Goal: Task Accomplishment & Management: Manage account settings

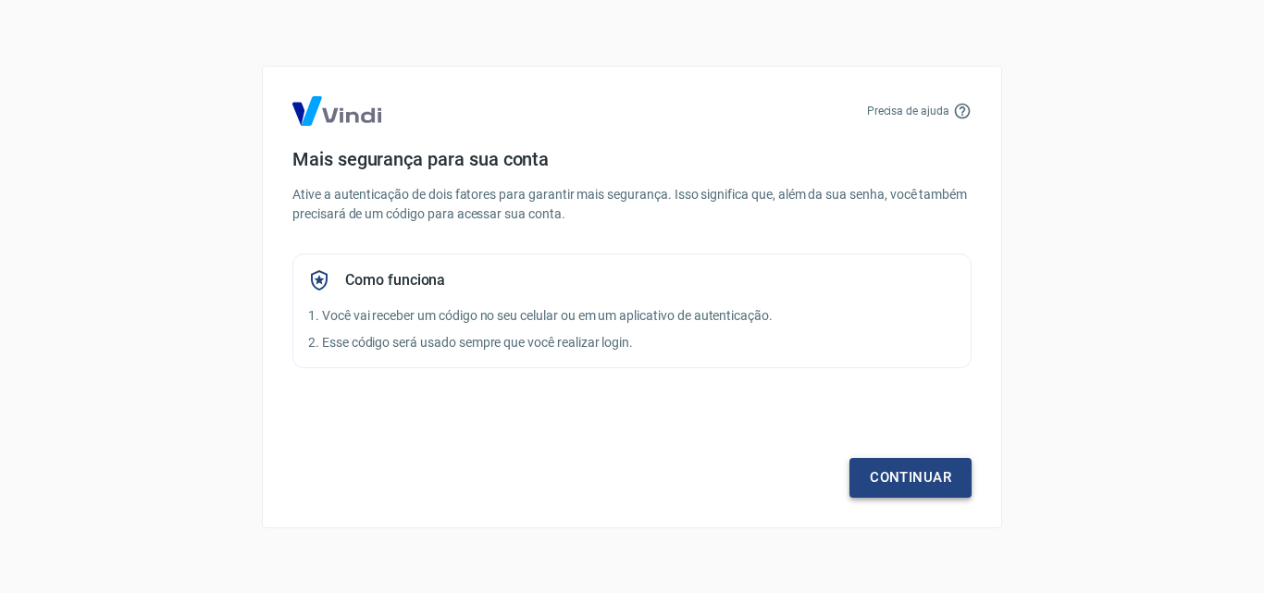
click at [943, 488] on link "Continuar" at bounding box center [910, 477] width 122 height 39
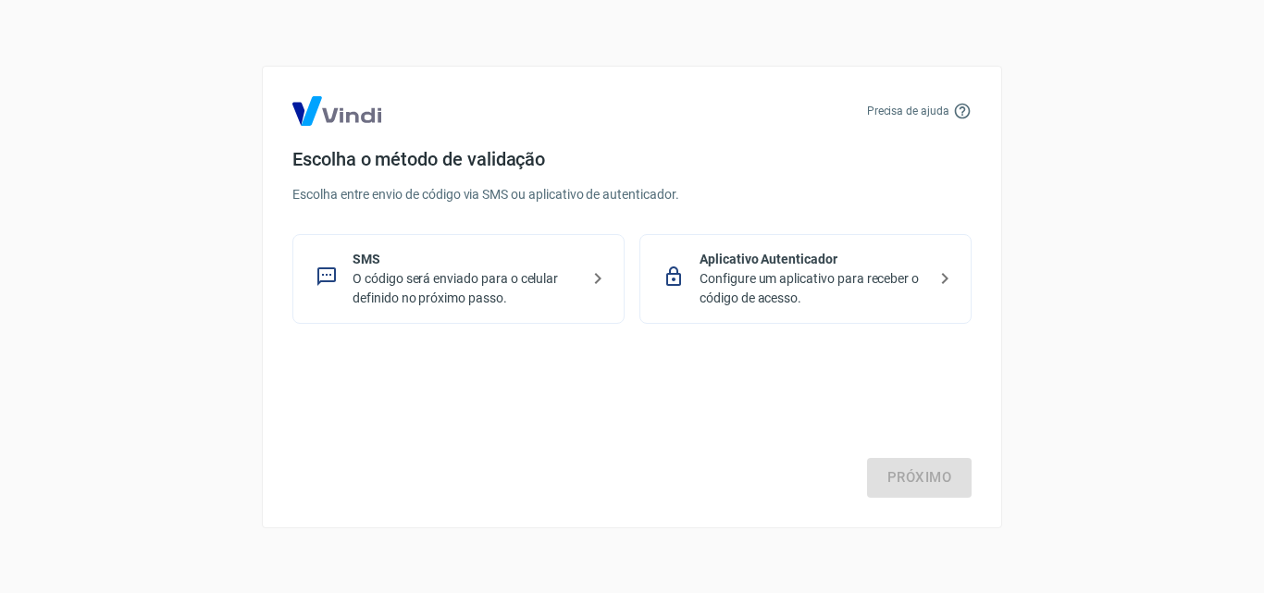
click at [525, 275] on p "O código será enviado para o celular definido no próximo passo." at bounding box center [465, 288] width 227 height 39
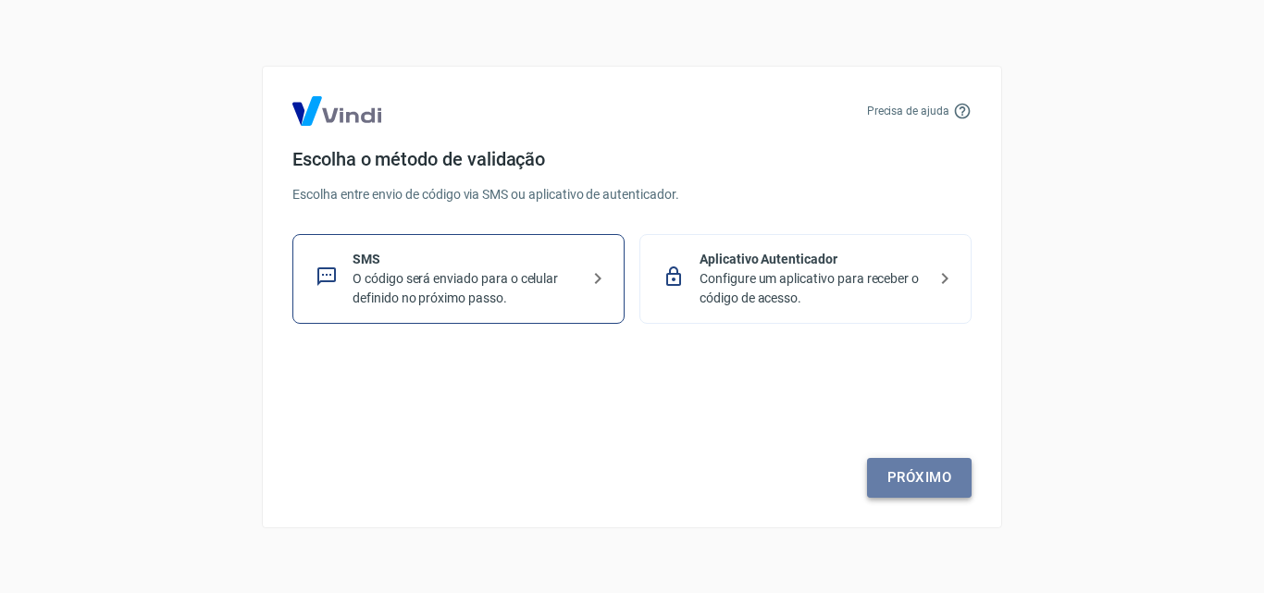
click at [942, 465] on link "Próximo" at bounding box center [919, 477] width 105 height 39
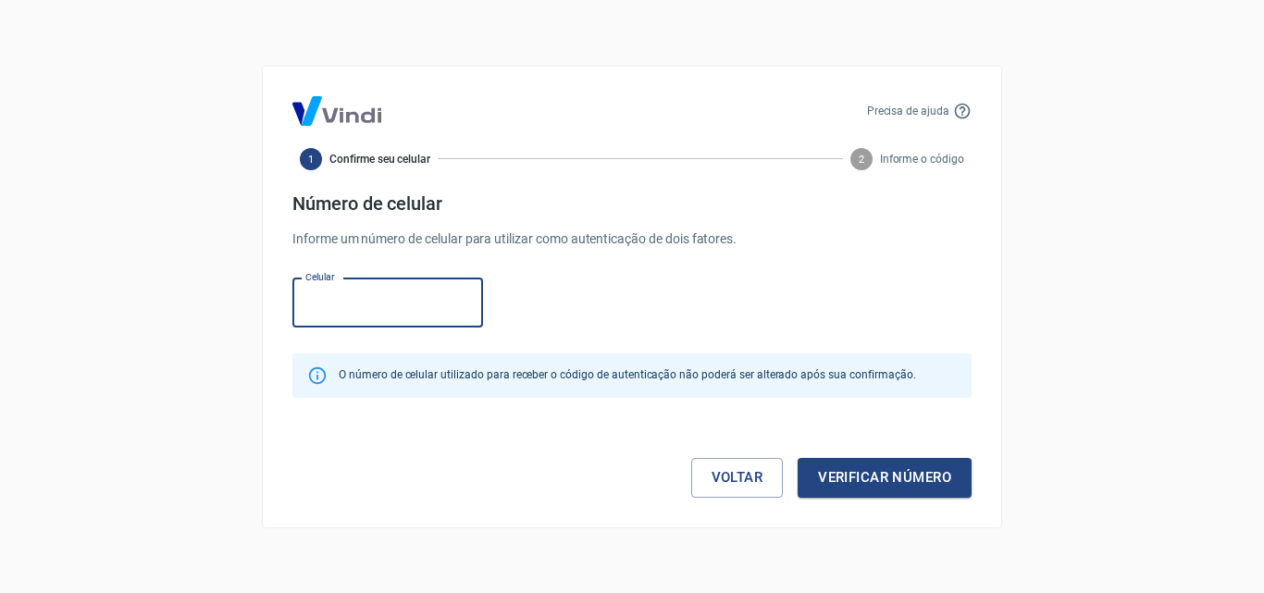
paste input "[PHONE_NUMBER]"
type input "[PHONE_NUMBER]"
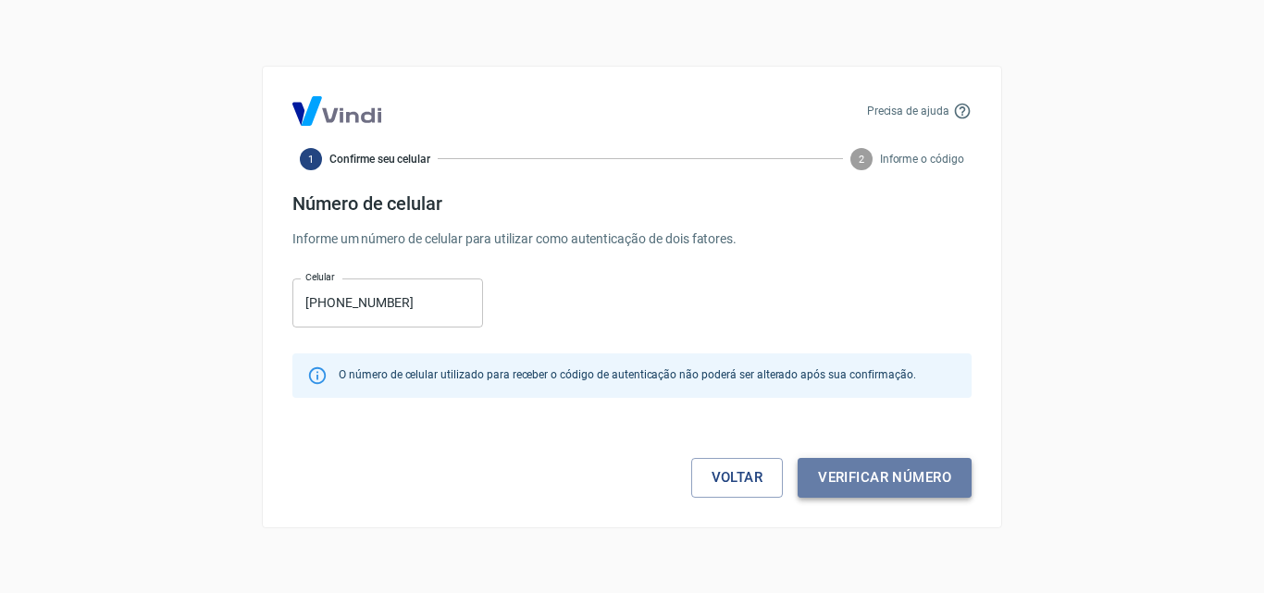
click at [883, 469] on button "Verificar número" at bounding box center [884, 477] width 174 height 39
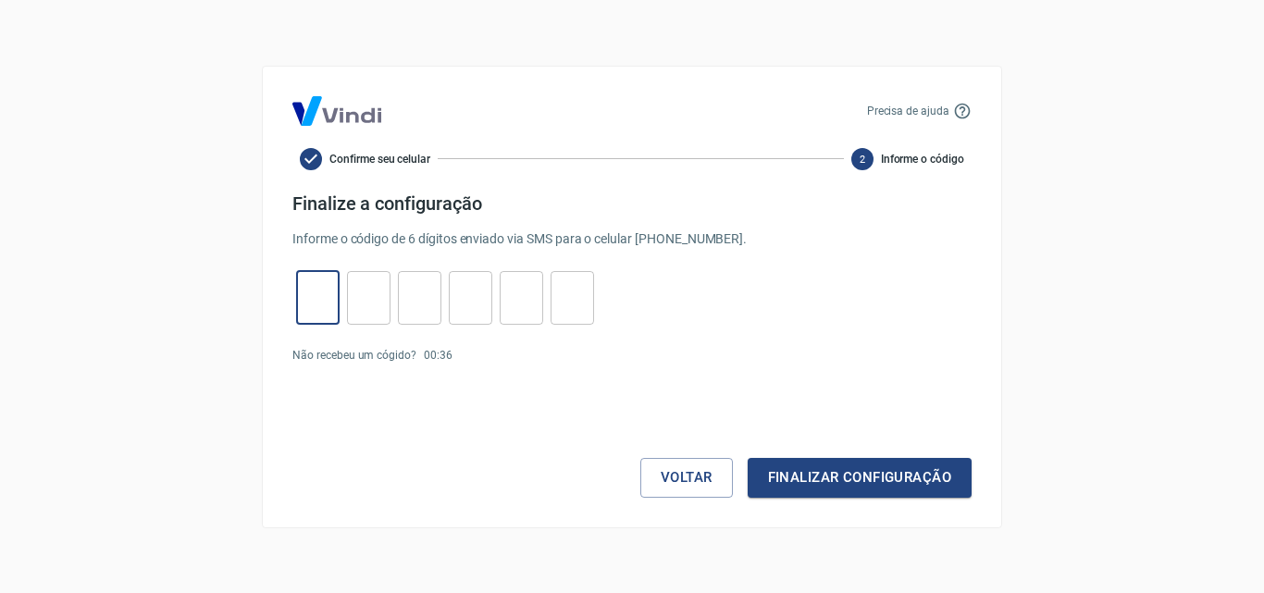
paste input "7"
type input "7"
type input "1"
type input "8"
type input "7"
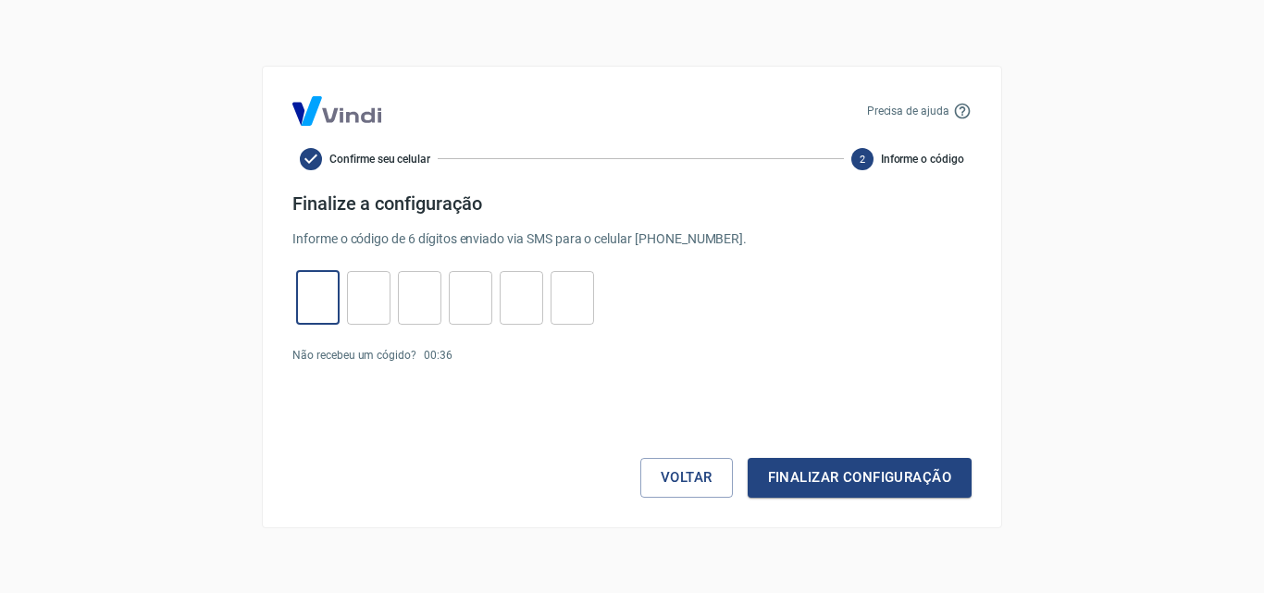
type input "4"
type input "5"
type input "7"
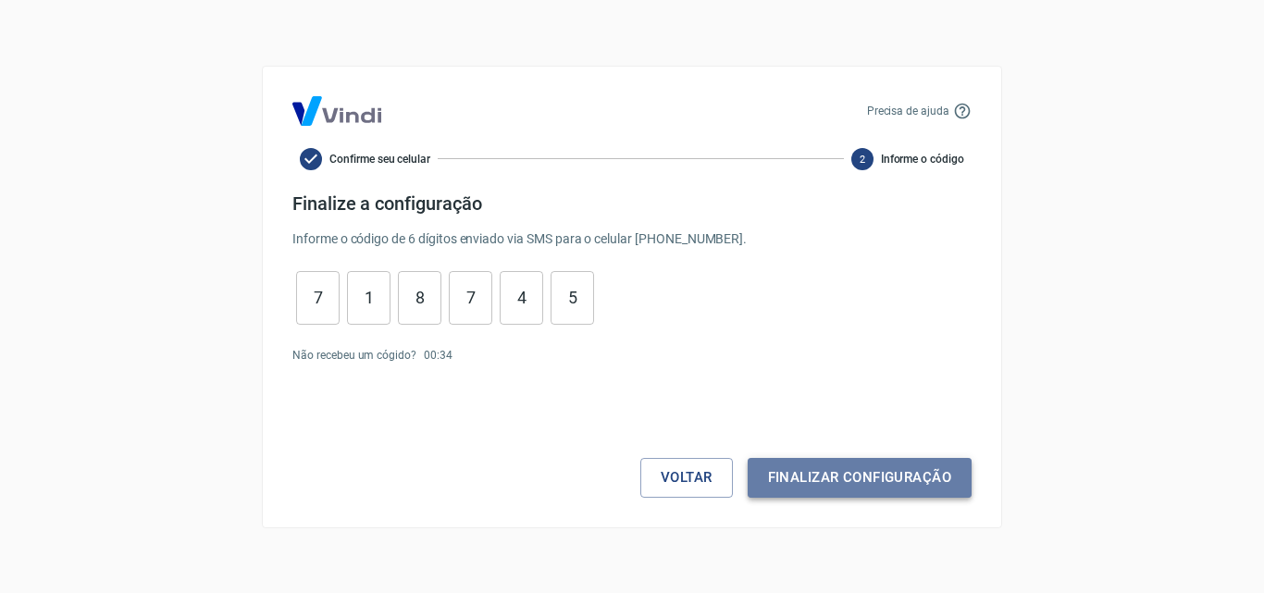
click at [828, 488] on button "Finalizar configuração" at bounding box center [859, 477] width 224 height 39
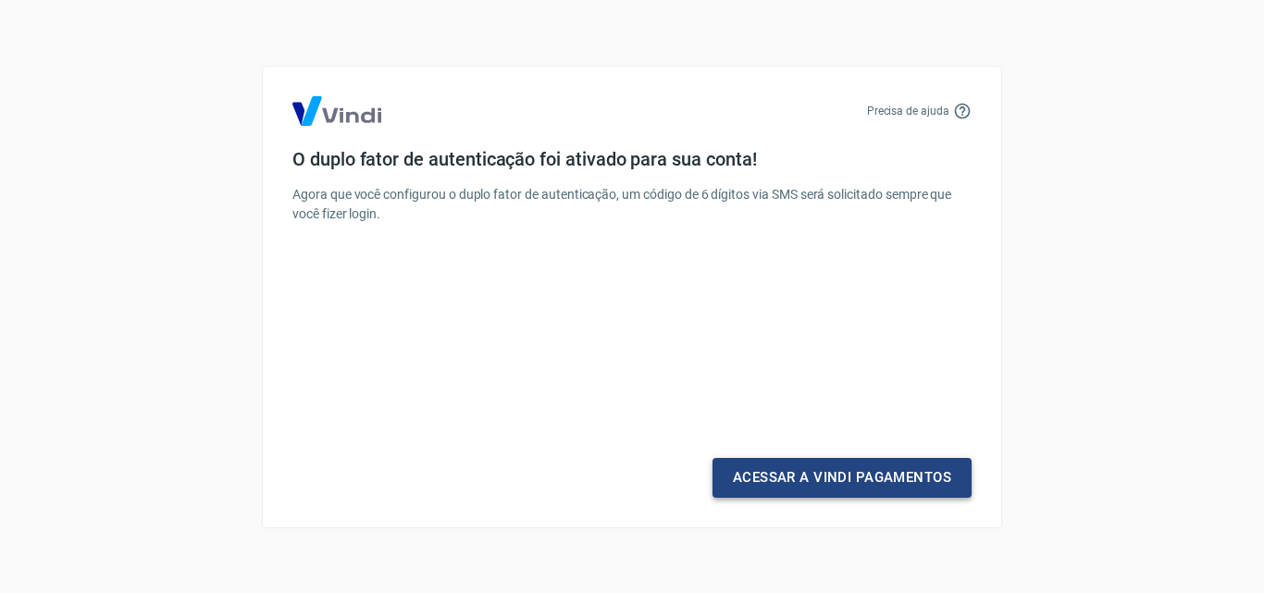
click at [821, 476] on link "Acessar a Vindi Pagamentos" at bounding box center [841, 477] width 259 height 39
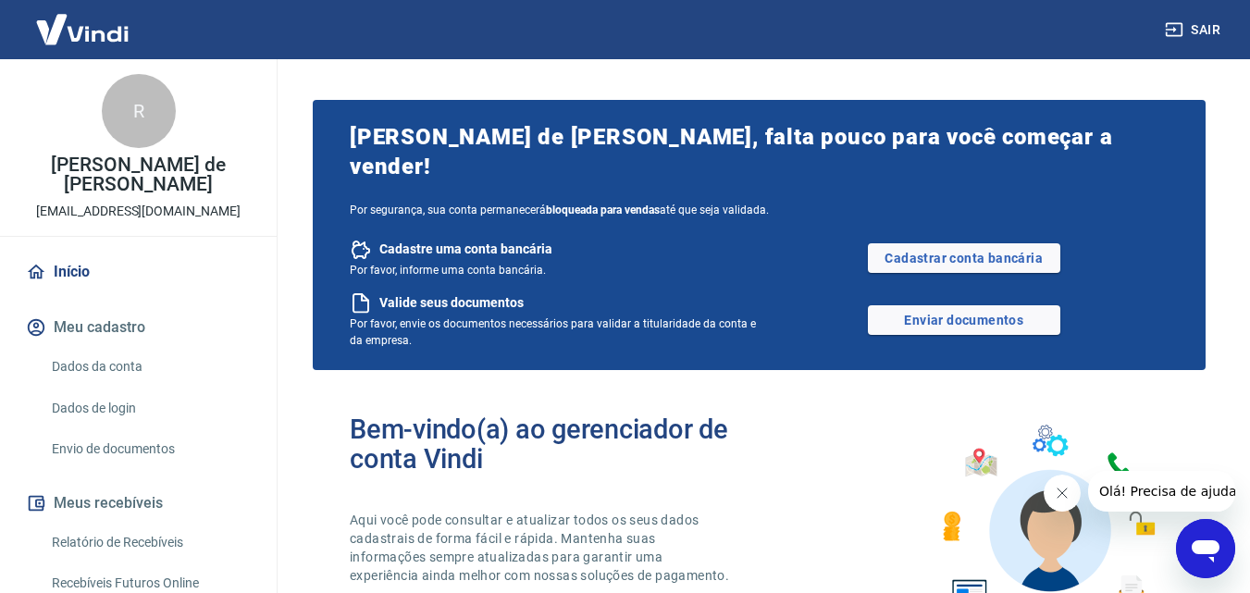
click at [1044, 488] on button "Fechar mensagem da empresa" at bounding box center [1061, 493] width 37 height 37
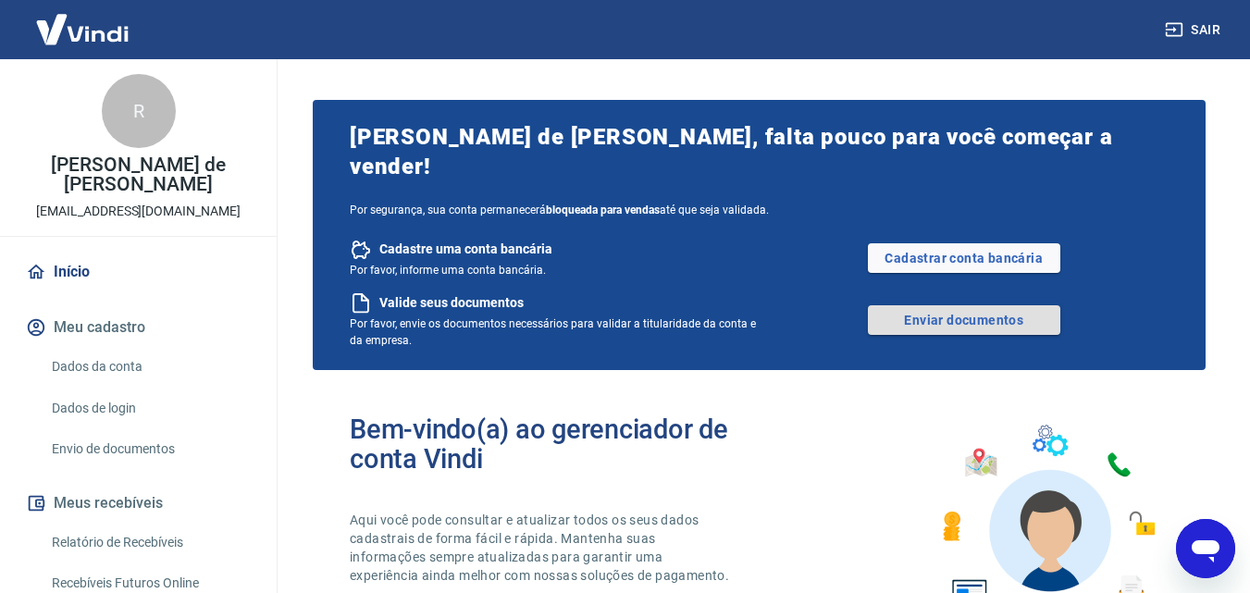
click at [926, 316] on link "Enviar documentos" at bounding box center [964, 320] width 192 height 30
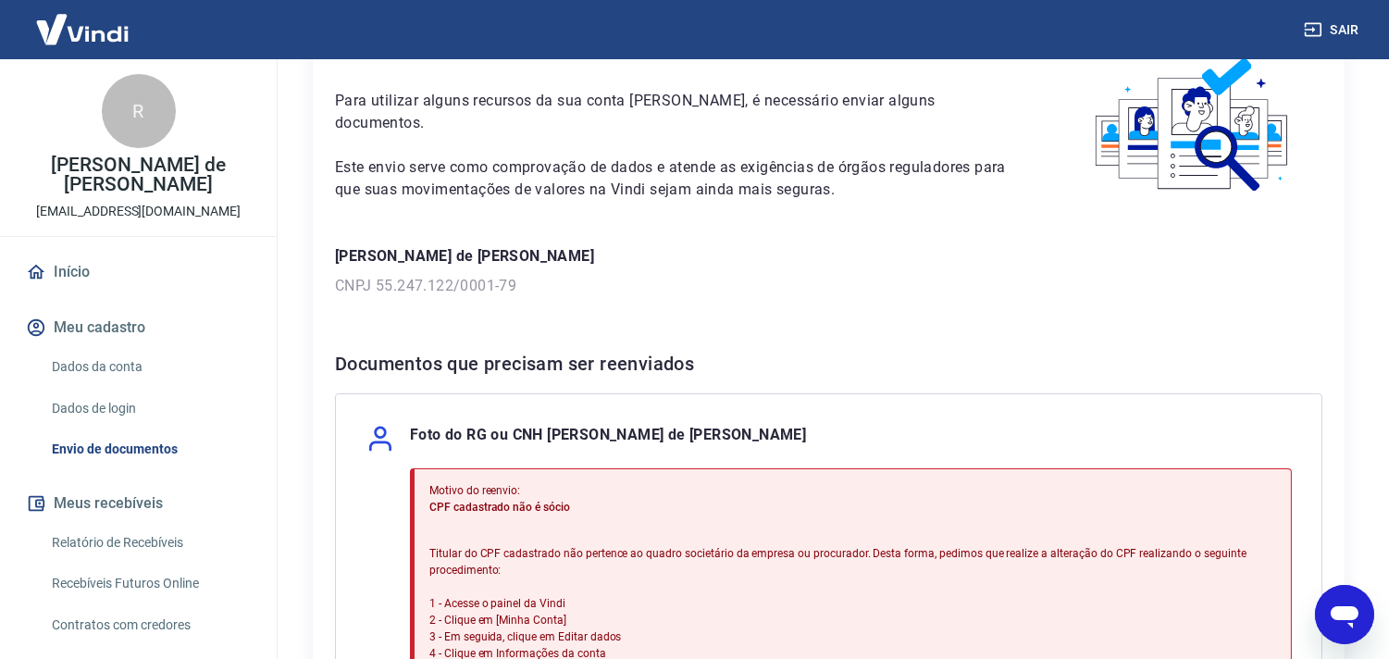
scroll to position [513, 0]
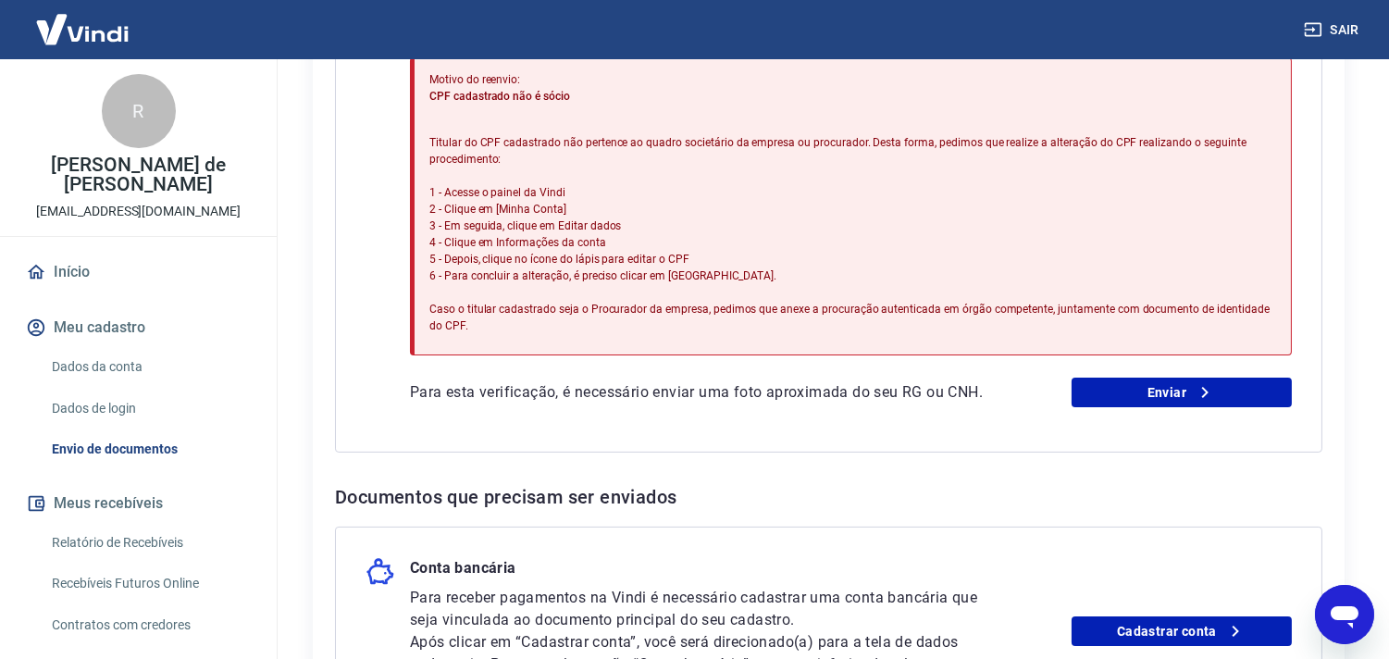
click at [1179, 419] on div "Foto do RG ou CNH Raquel Stroppa de Agostinho Caetano Motivo do reenvio: CPF ca…" at bounding box center [828, 217] width 987 height 470
click at [1155, 395] on link "Enviar" at bounding box center [1181, 392] width 220 height 30
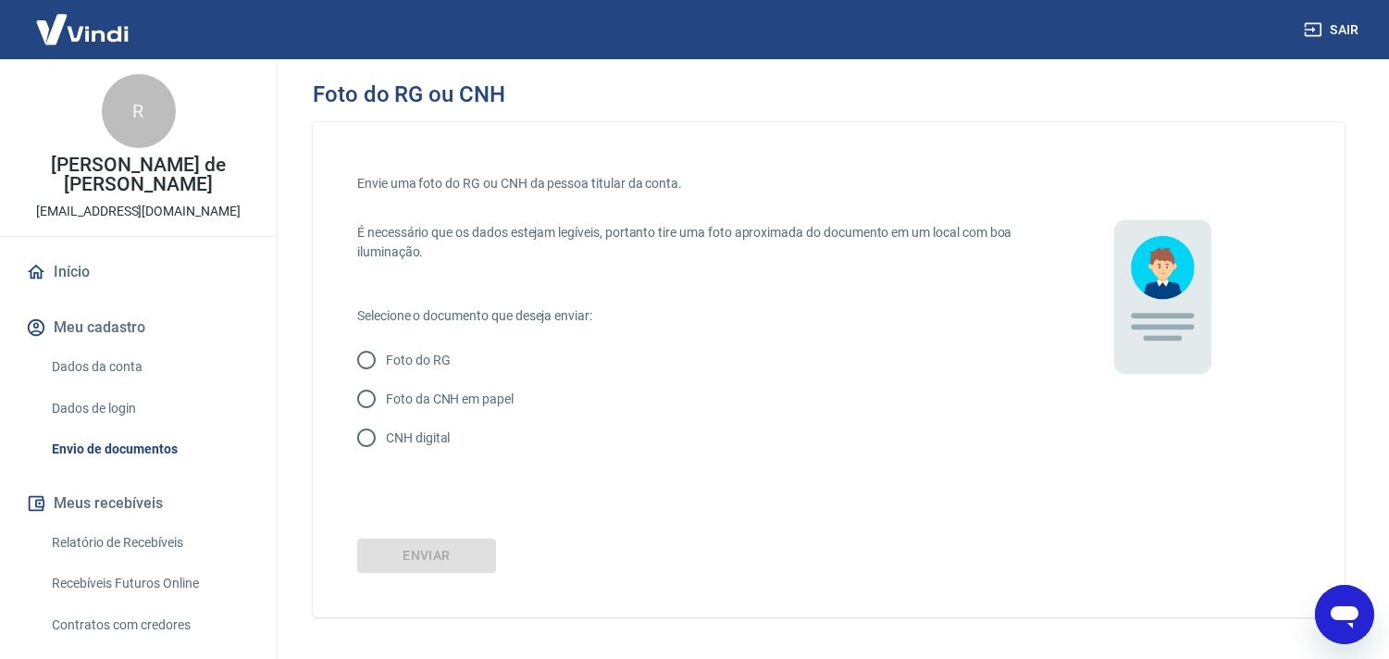
click at [399, 445] on p "CNH digital" at bounding box center [418, 437] width 64 height 19
click at [386, 445] on input "CNH digital" at bounding box center [366, 437] width 39 height 39
radio input "true"
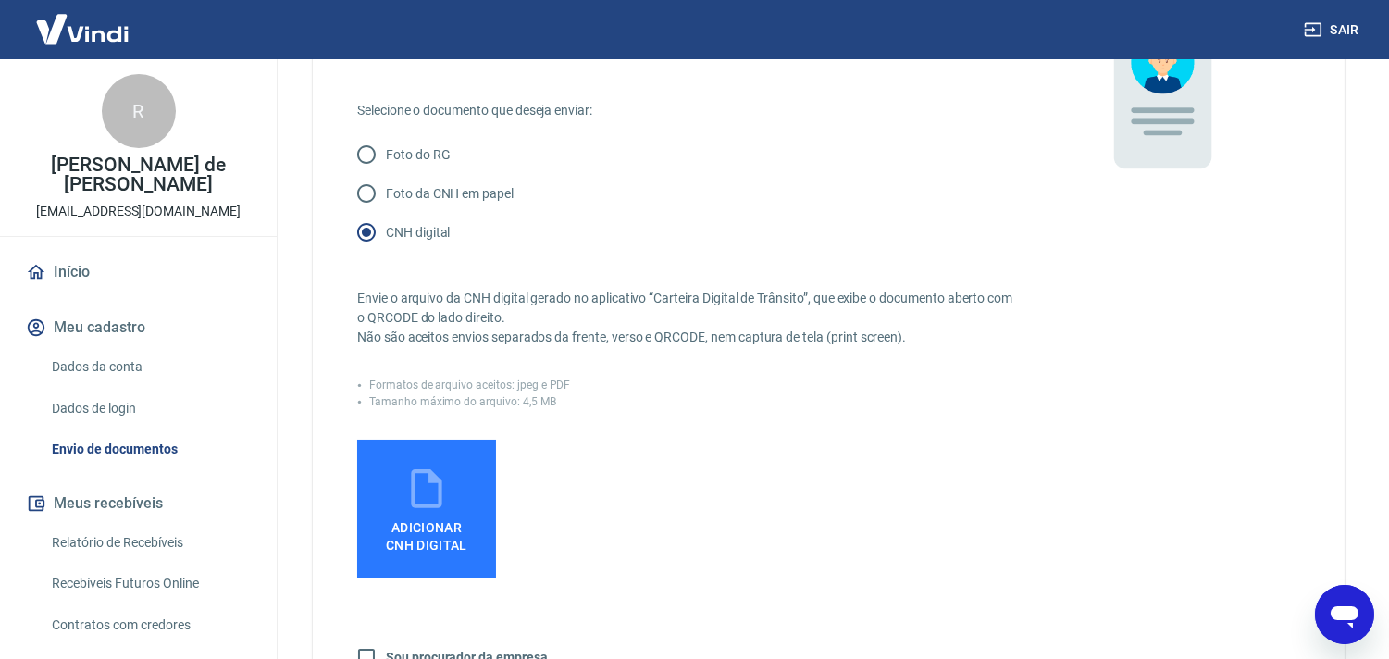
scroll to position [308, 0]
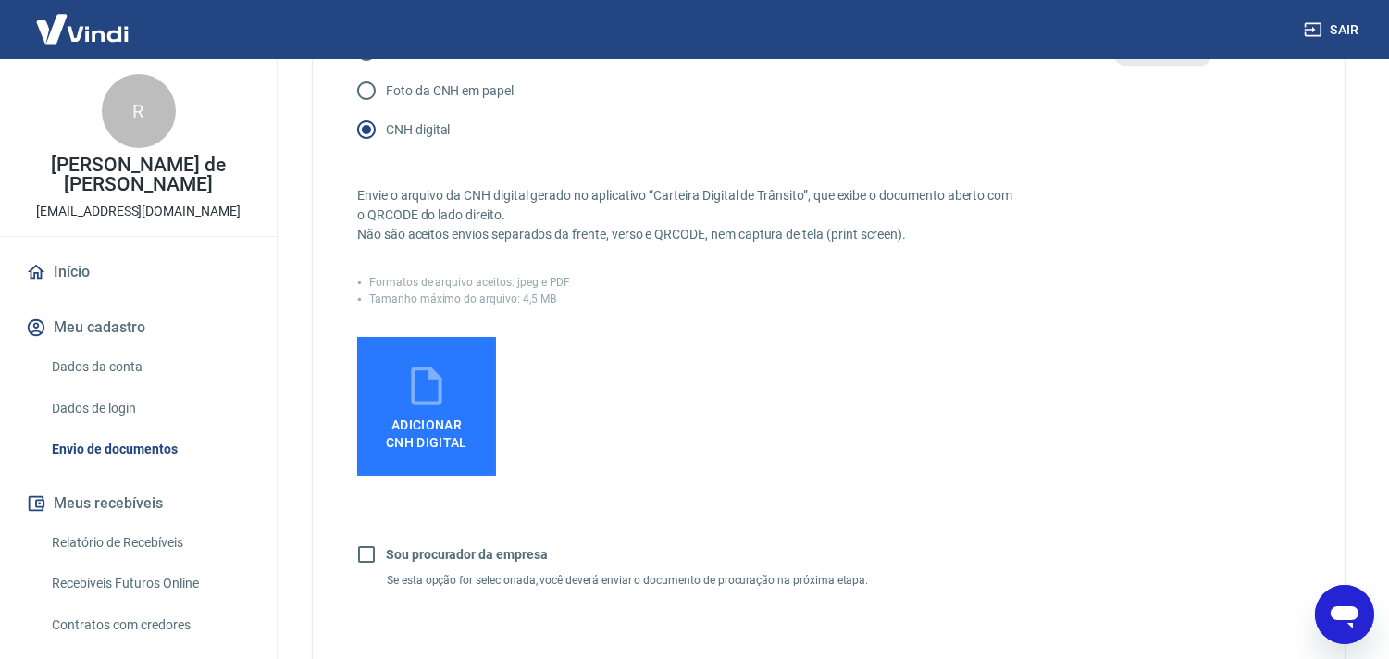
click at [431, 380] on icon at bounding box center [426, 386] width 46 height 46
click at [0, 0] on input "Adicionar CNH Digital" at bounding box center [0, 0] width 0 height 0
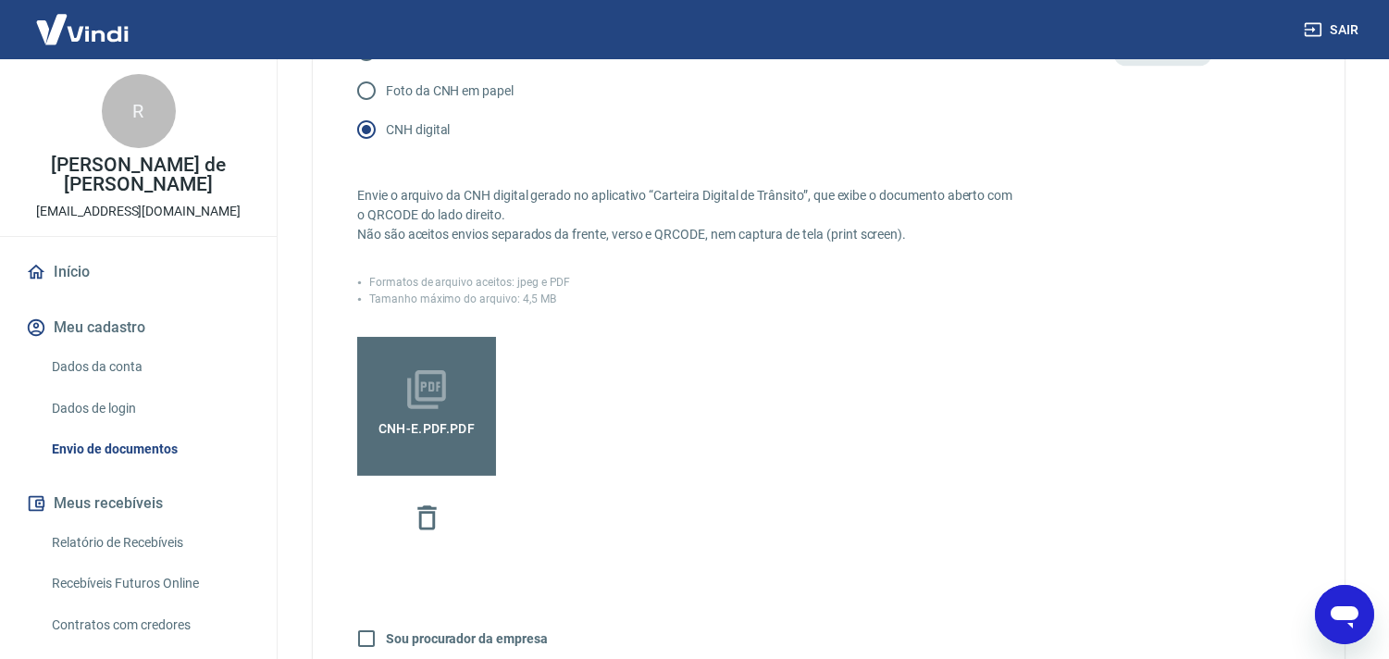
scroll to position [580, 0]
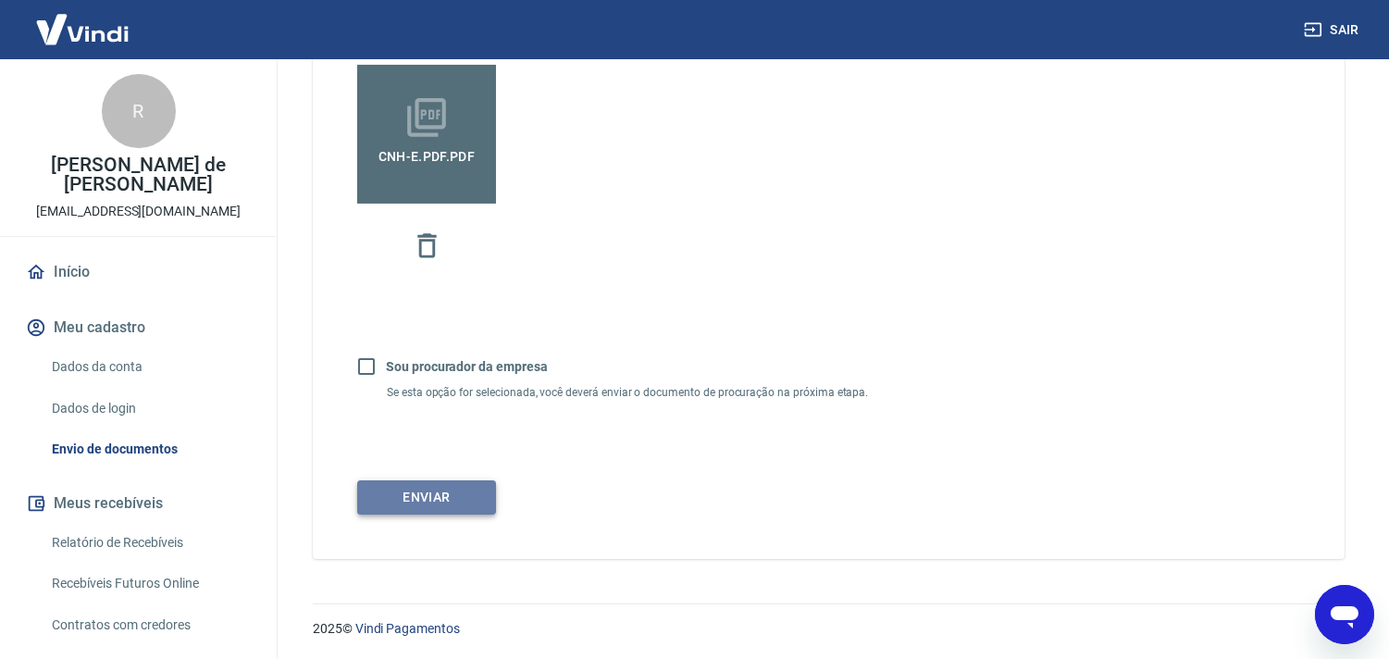
click at [409, 493] on button "Enviar" at bounding box center [426, 497] width 139 height 34
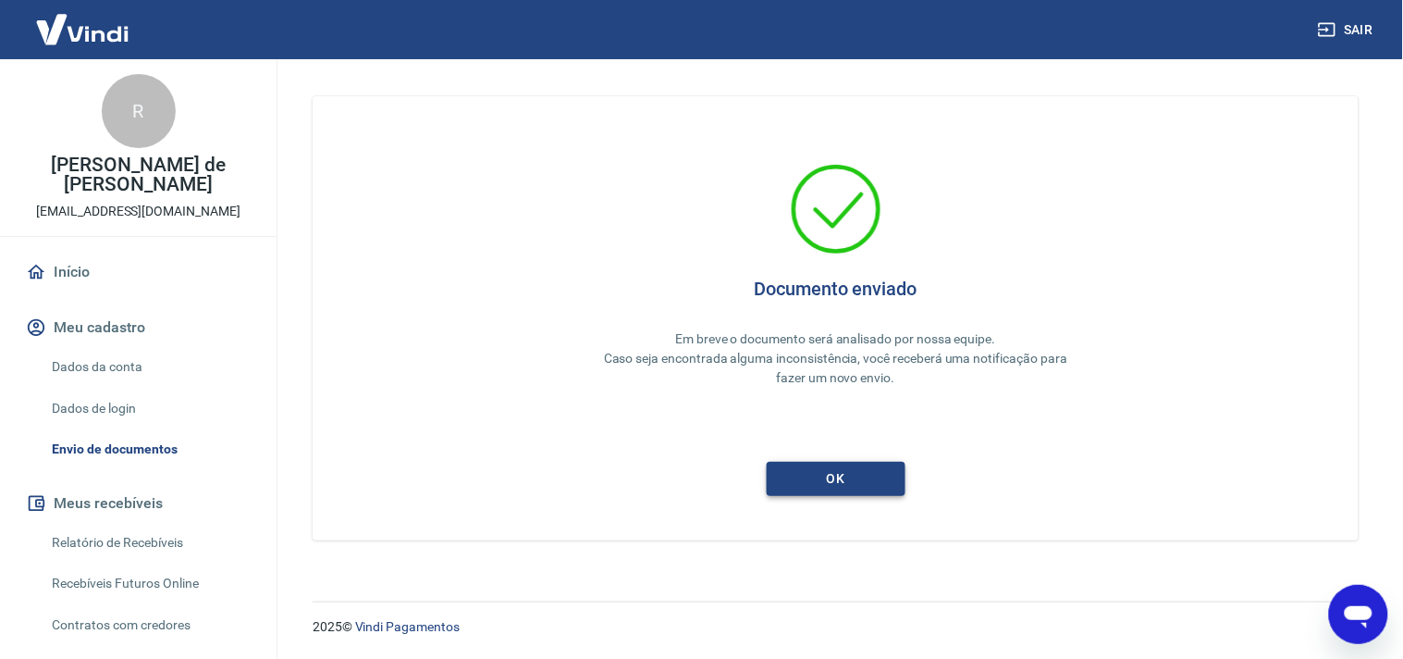
click at [814, 478] on button "ok" at bounding box center [836, 479] width 139 height 34
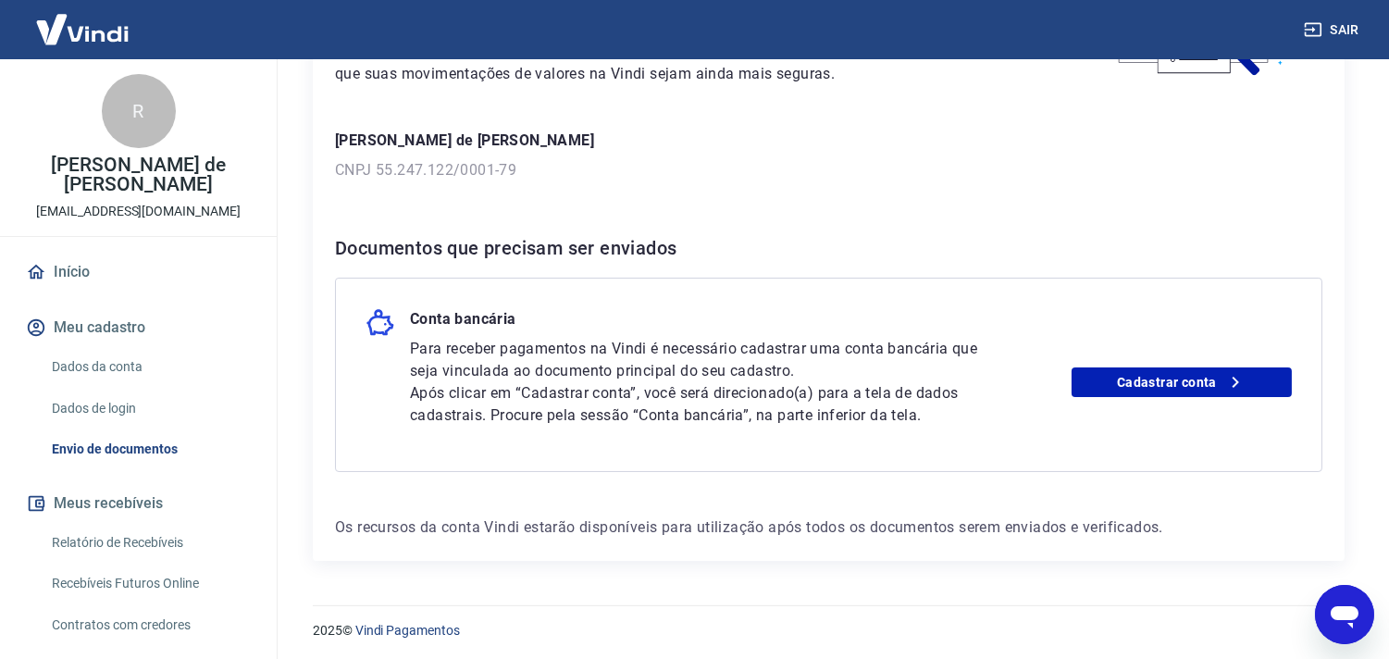
scroll to position [135, 0]
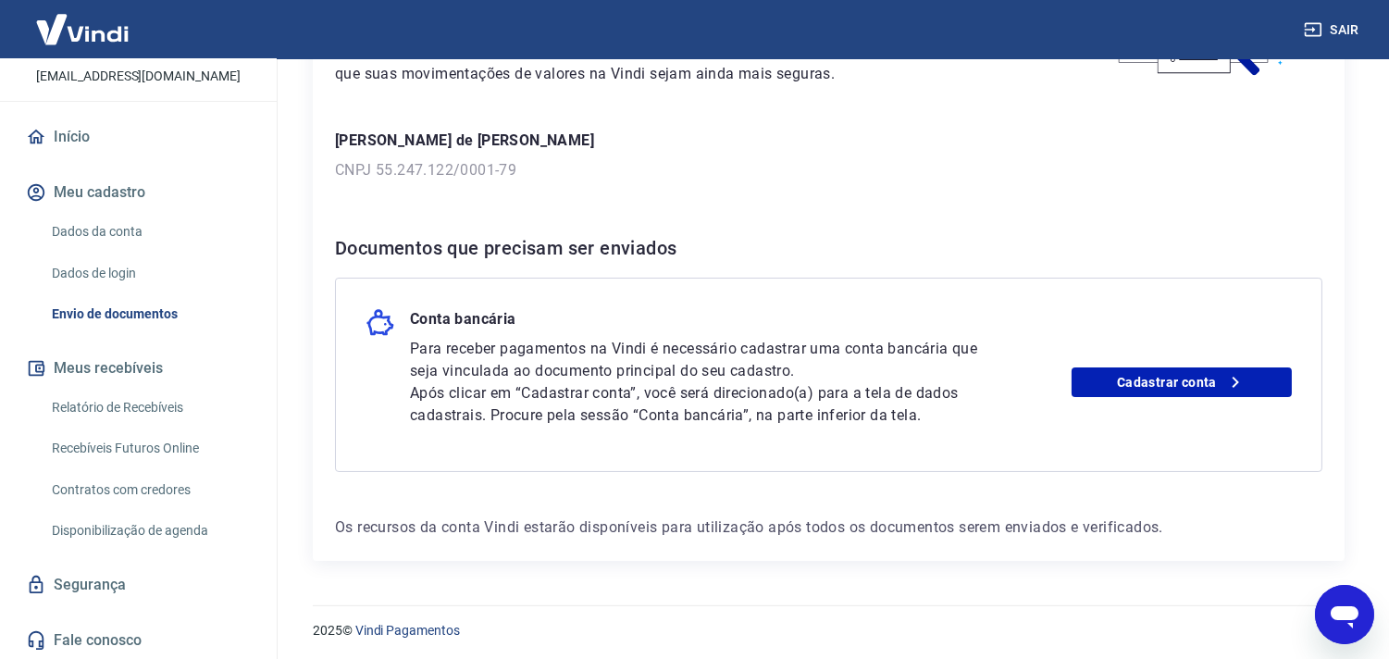
click at [85, 266] on link "Dados de login" at bounding box center [149, 273] width 210 height 38
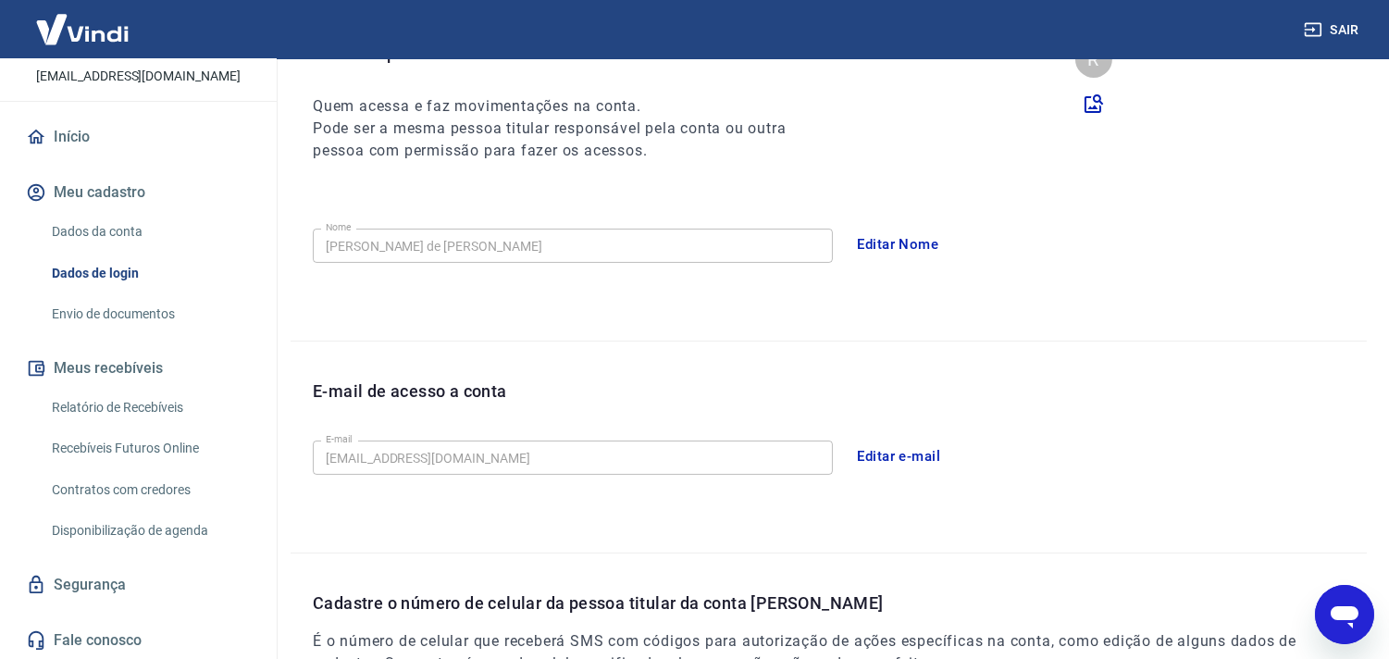
scroll to position [525, 0]
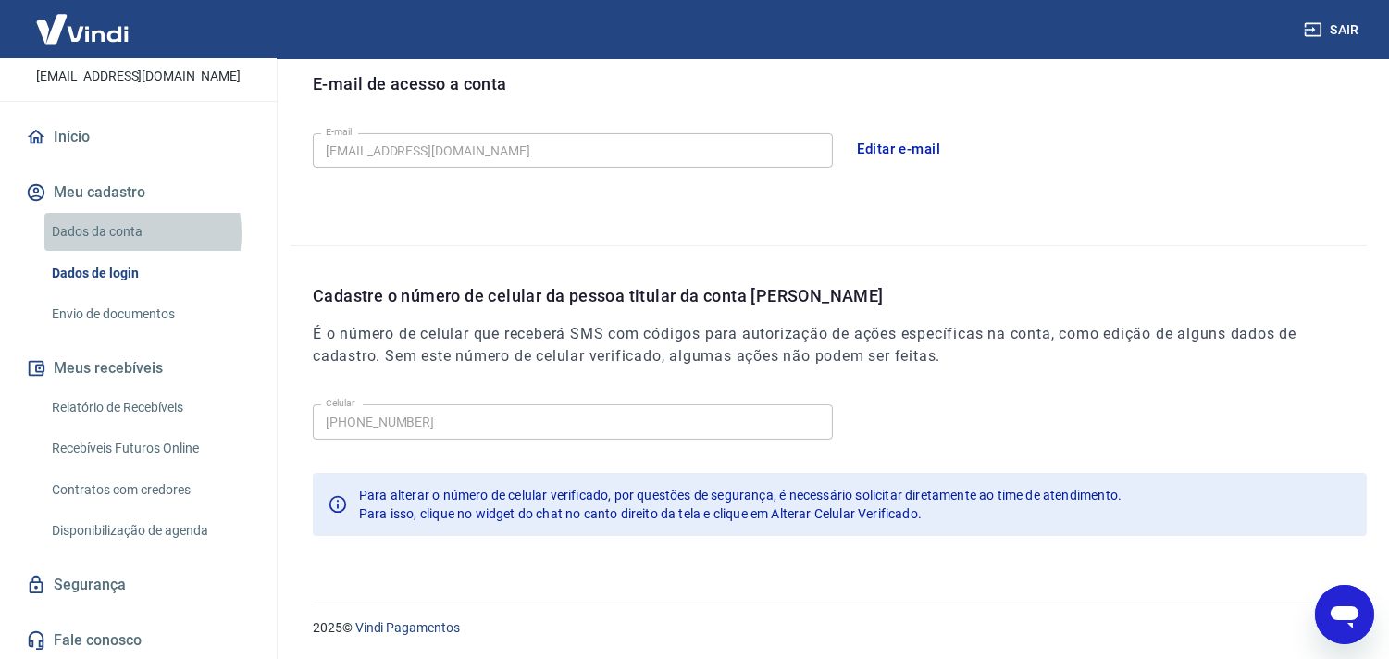
click at [105, 232] on link "Dados da conta" at bounding box center [149, 232] width 210 height 38
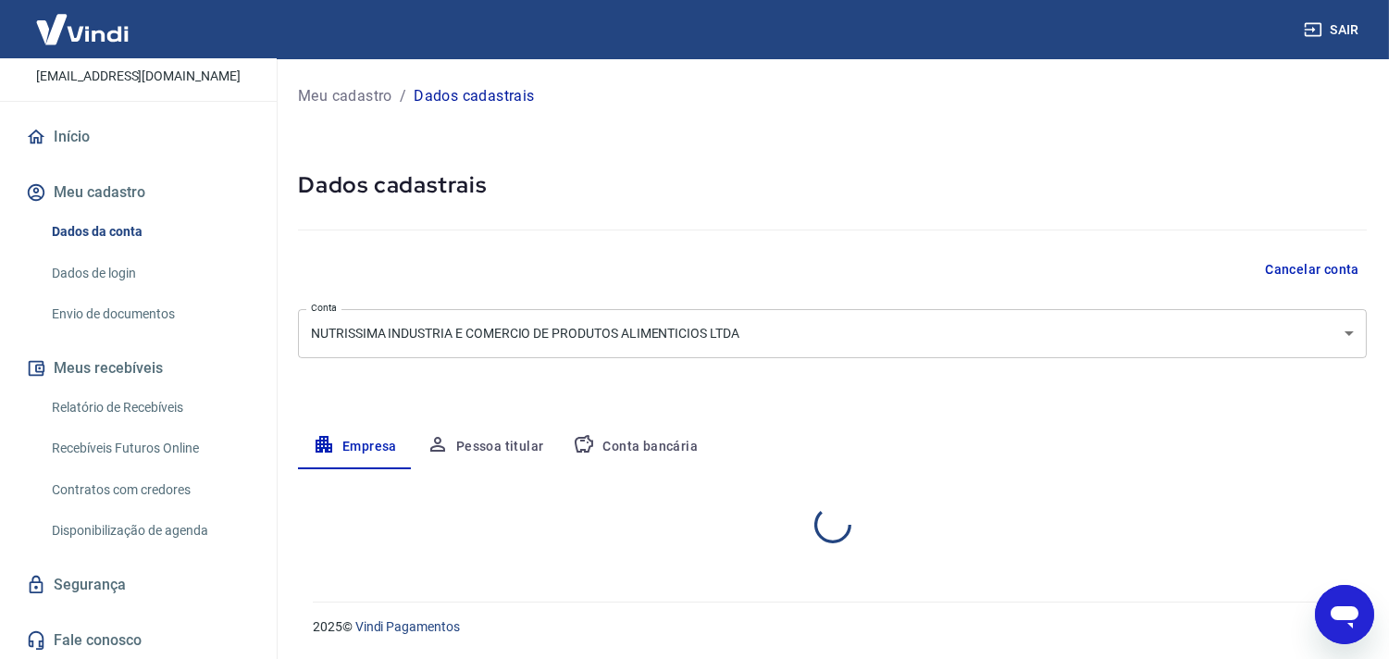
select select "SP"
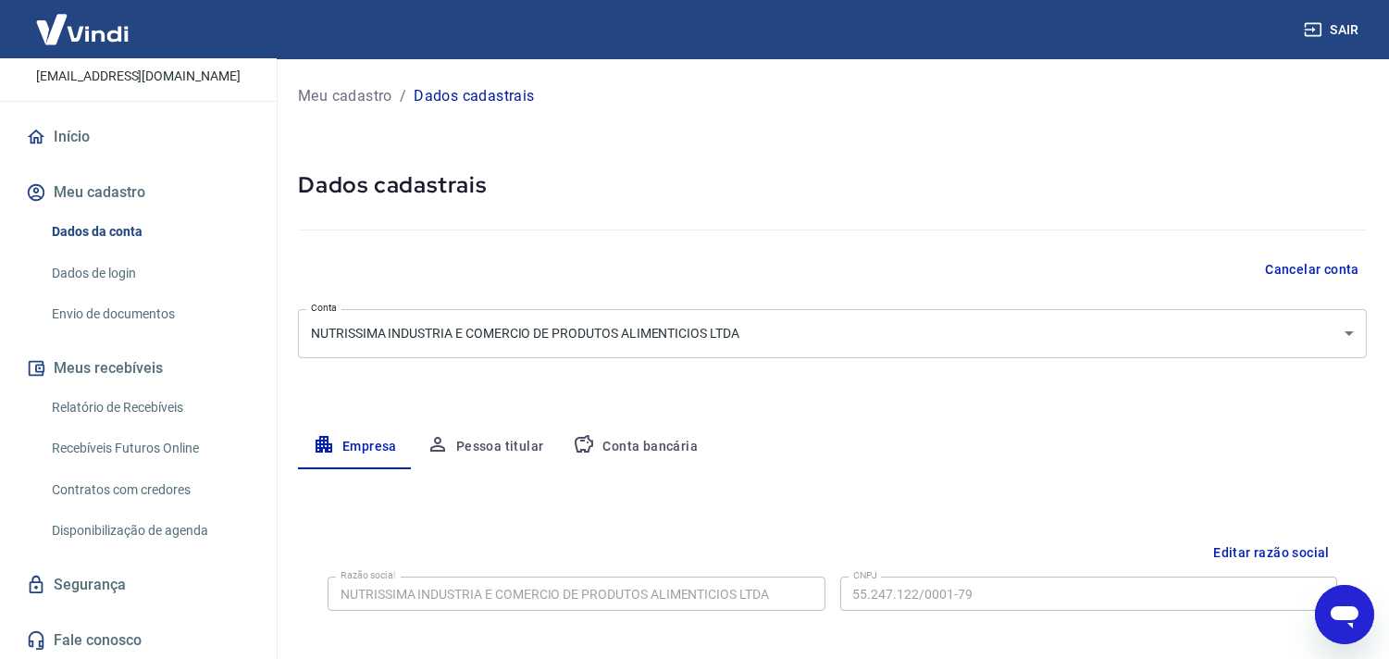
scroll to position [103, 0]
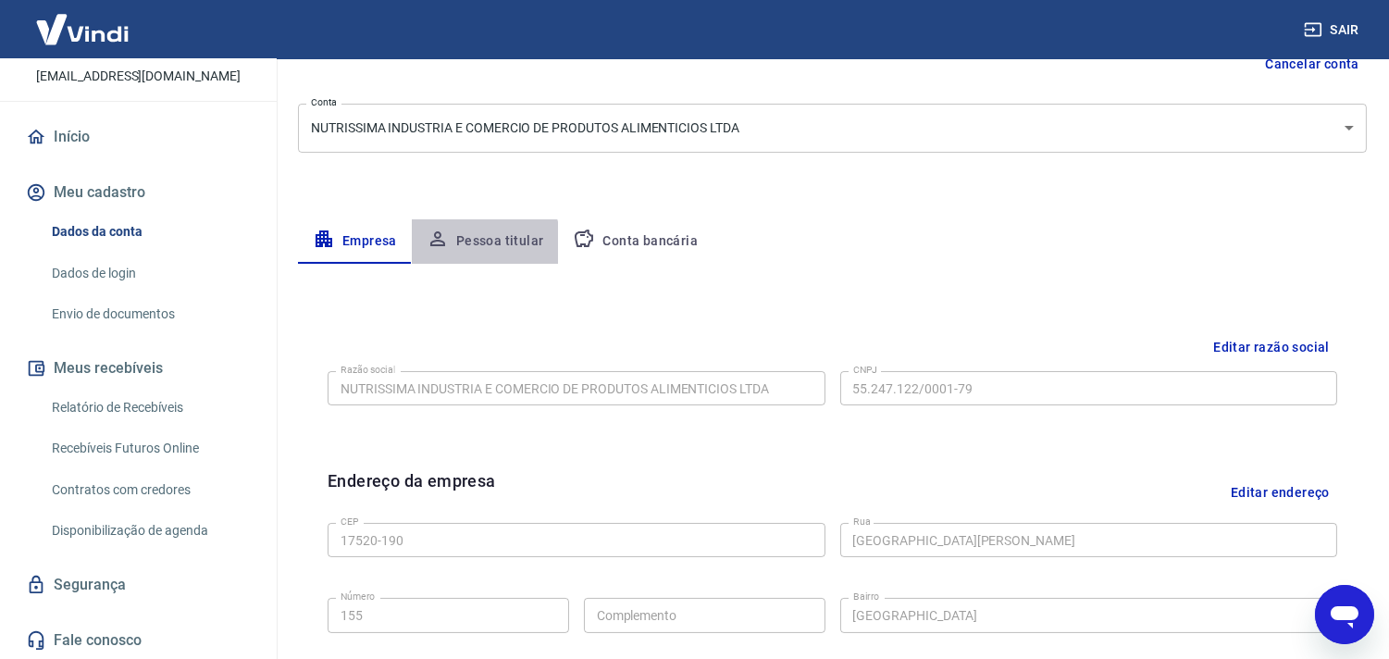
click at [457, 248] on button "Pessoa titular" at bounding box center [485, 241] width 147 height 44
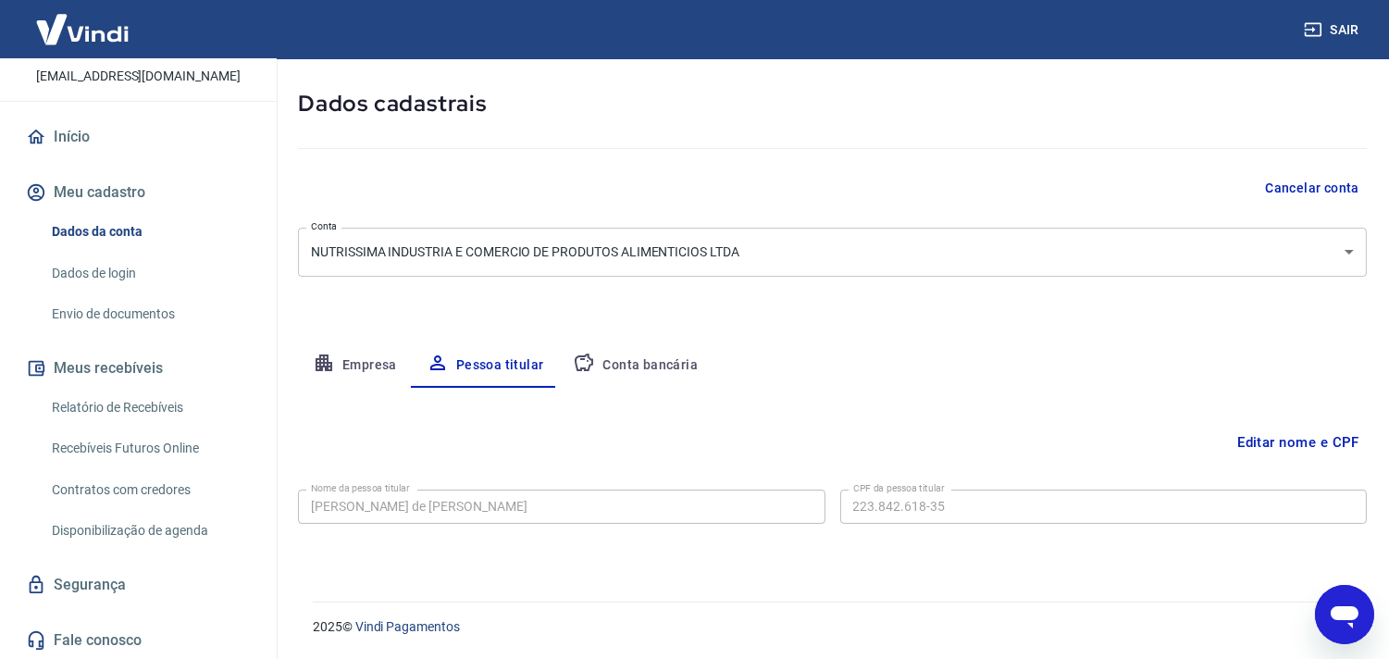
scroll to position [80, 0]
click at [358, 364] on button "Empresa" at bounding box center [355, 366] width 114 height 44
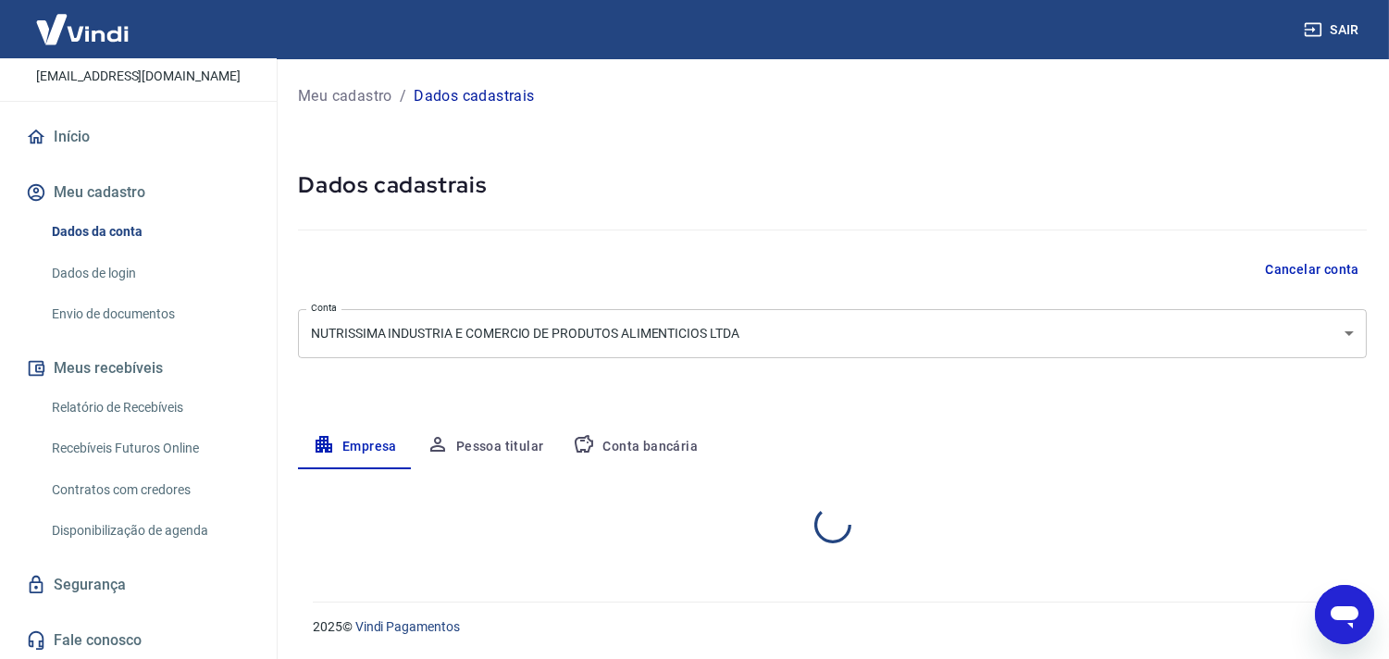
scroll to position [0, 0]
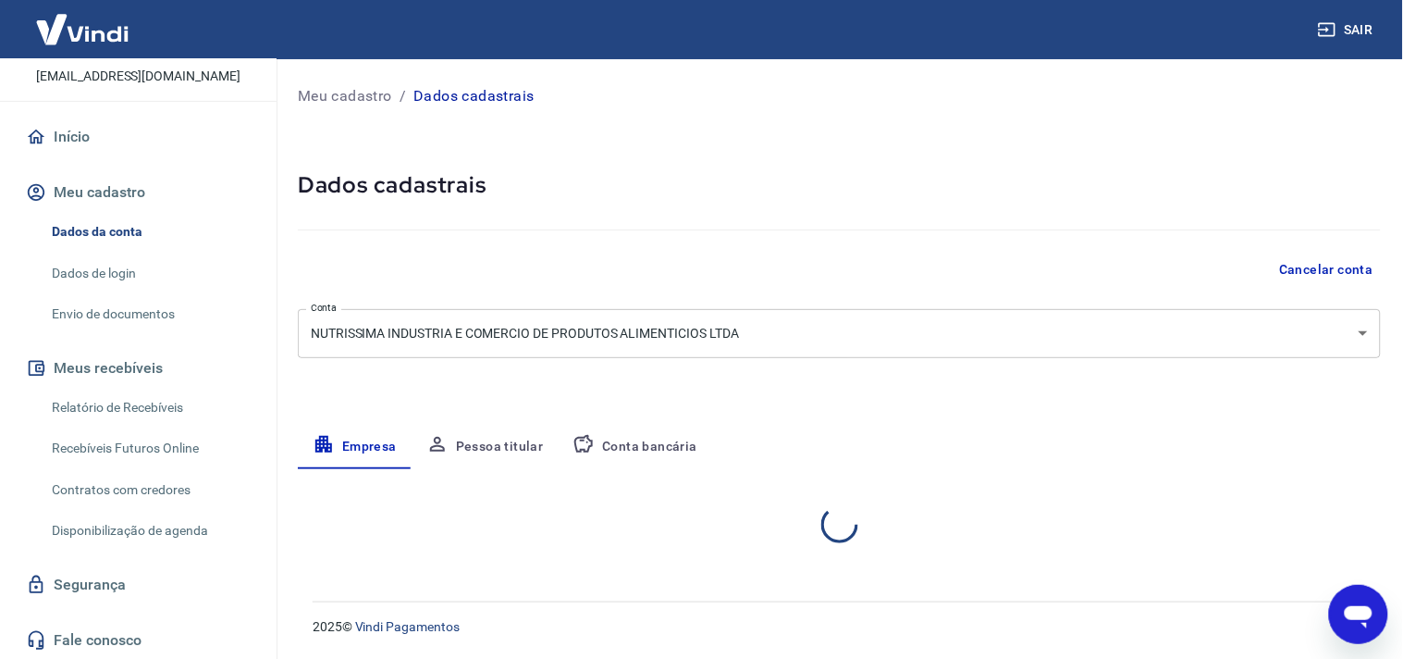
select select "SP"
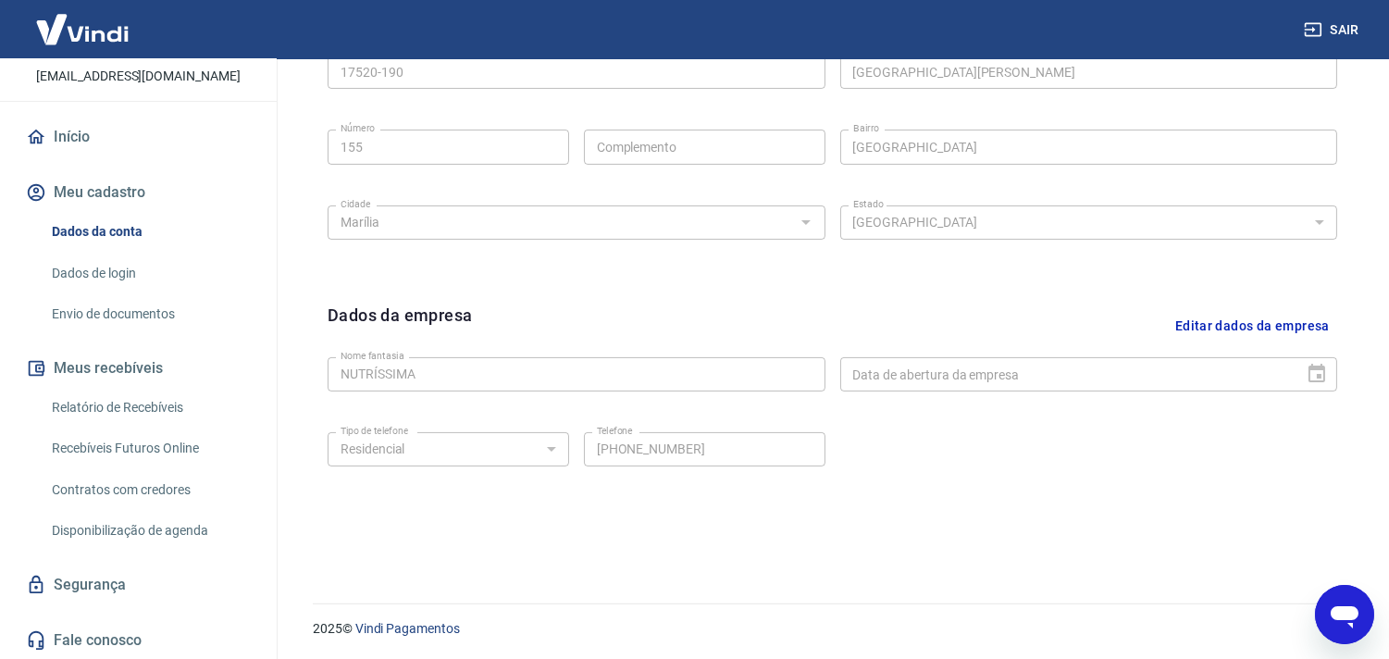
scroll to position [160, 0]
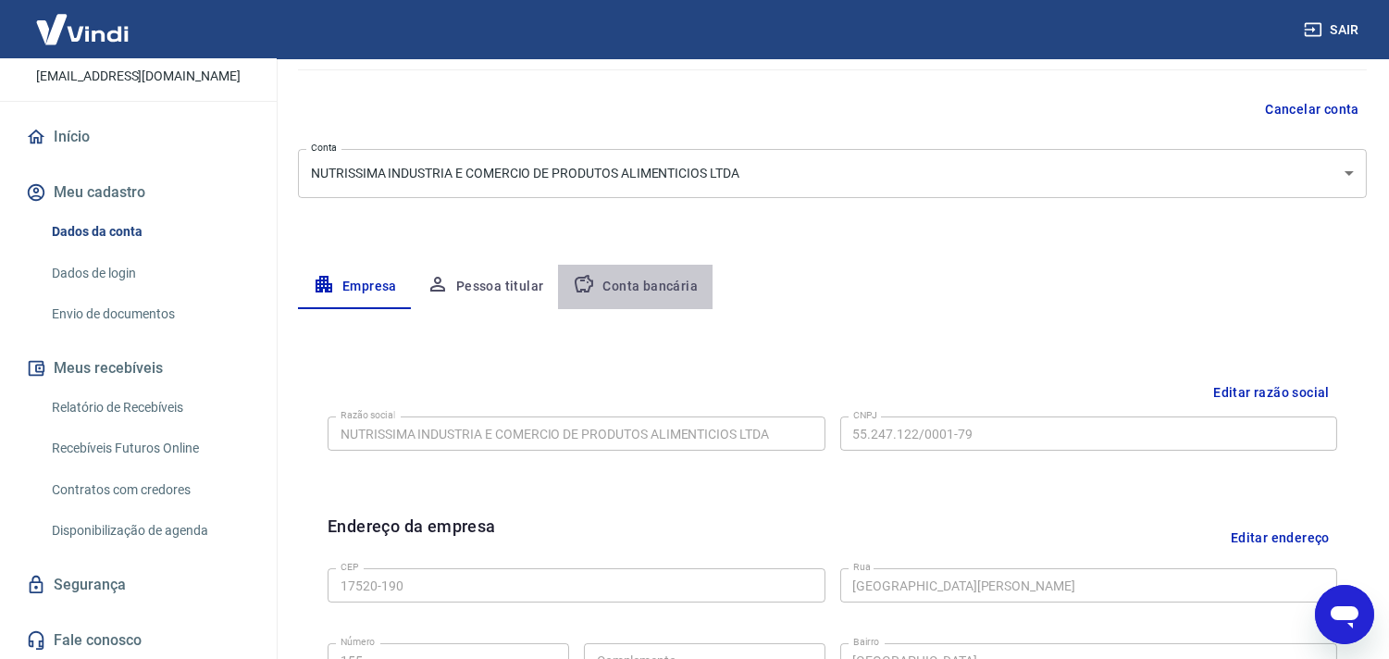
click at [636, 288] on button "Conta bancária" at bounding box center [635, 287] width 154 height 44
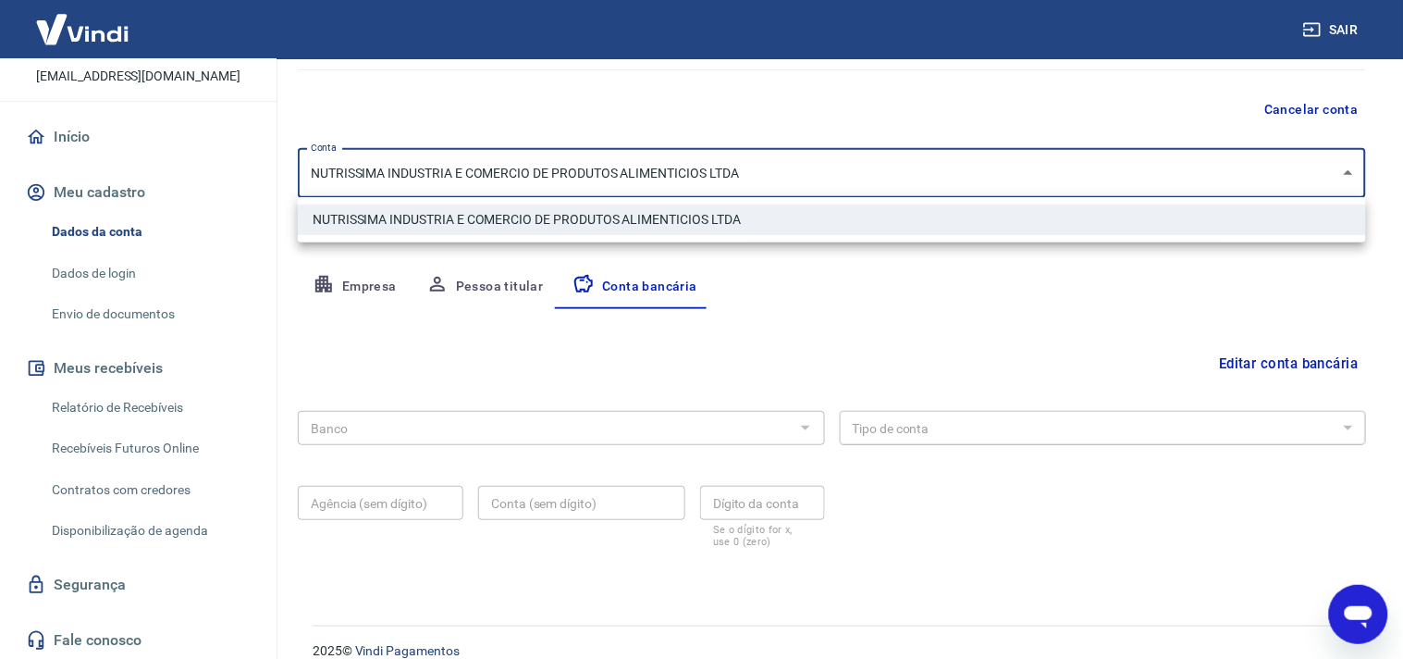
click at [575, 152] on body "Sair R Raquel Stroppa de Agostinho Caetano laben@nutrissimaonline.com.br Início…" at bounding box center [701, 169] width 1403 height 659
click at [575, 152] on div at bounding box center [701, 329] width 1403 height 659
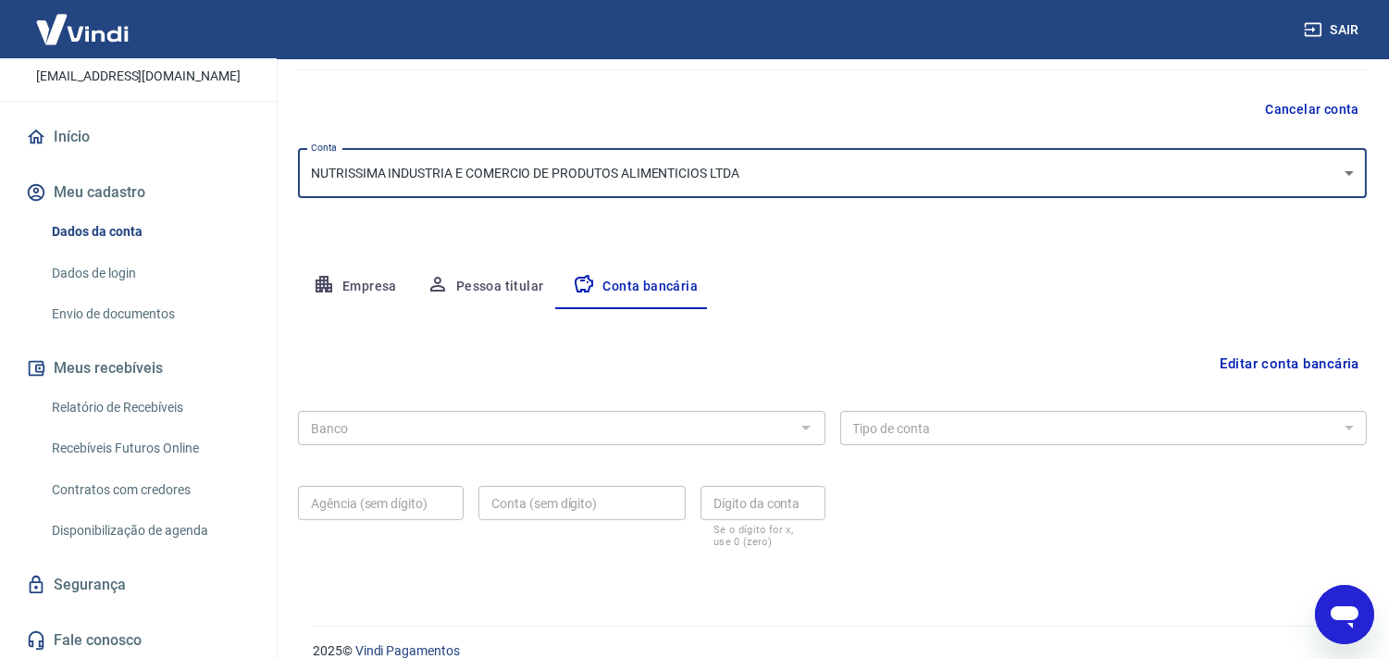
scroll to position [183, 0]
